Goal: Task Accomplishment & Management: Manage account settings

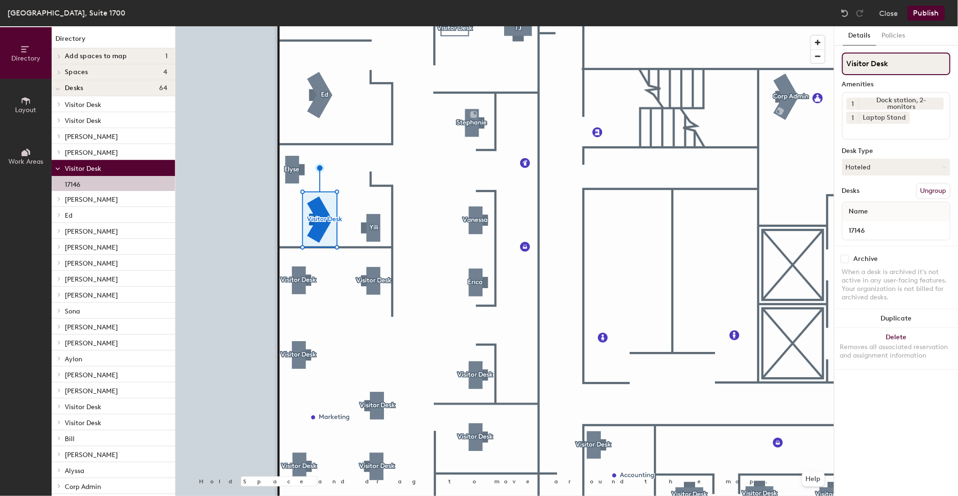
click at [858, 65] on input "Visitor Desk" at bounding box center [896, 64] width 108 height 23
type input "[PERSON_NAME]"
click at [925, 15] on button "Publish" at bounding box center [926, 13] width 37 height 15
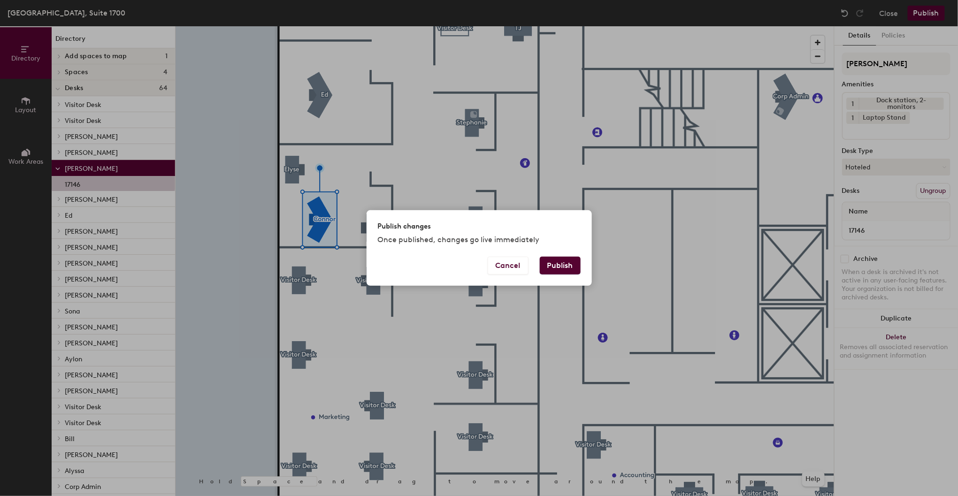
click at [584, 264] on div "Cancel Publish" at bounding box center [479, 271] width 225 height 29
click at [571, 265] on button "Publish" at bounding box center [560, 266] width 41 height 18
